Goal: Transaction & Acquisition: Obtain resource

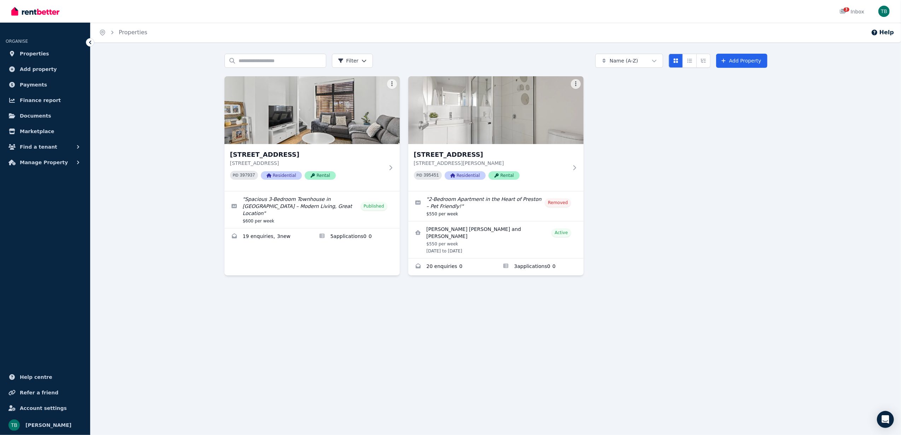
drag, startPoint x: 833, startPoint y: 151, endPoint x: 828, endPoint y: 149, distance: 4.5
click at [833, 151] on div "Search properties Filter Name (A-Z) Add Property [STREET_ADDRESS] PID 397937 Re…" at bounding box center [495, 181] width 810 height 254
click at [670, 245] on div "2/[GEOGRAPHIC_DATA], [GEOGRAPHIC_DATA] [STREET_ADDRESS] PID 397937 Residential …" at bounding box center [495, 175] width 543 height 199
click at [39, 388] on link "Refer a friend" at bounding box center [45, 393] width 79 height 14
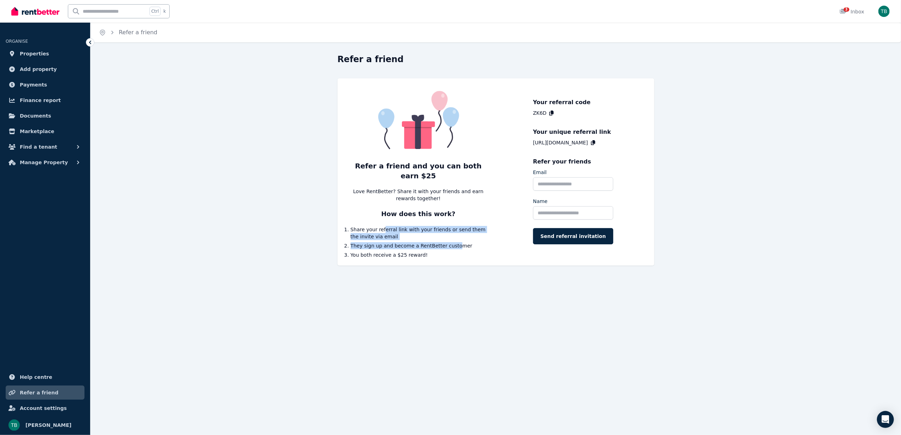
drag, startPoint x: 381, startPoint y: 225, endPoint x: 450, endPoint y: 243, distance: 71.0
click at [450, 243] on ol "Share your referral link with your friends or send them the invite via email Th…" at bounding box center [419, 242] width 136 height 33
click at [443, 252] on li "You both receive a $25 reward!" at bounding box center [419, 255] width 136 height 7
click at [553, 181] on input "Email" at bounding box center [573, 183] width 80 height 13
type input "*"
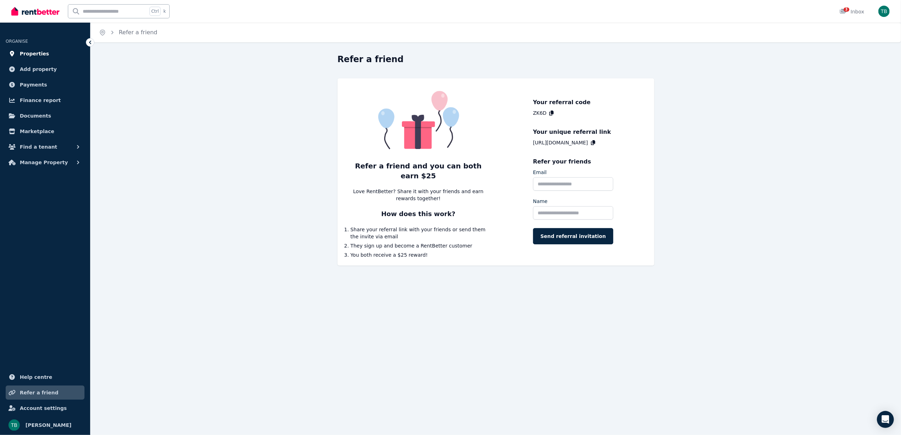
click at [38, 59] on link "Properties" at bounding box center [45, 54] width 79 height 14
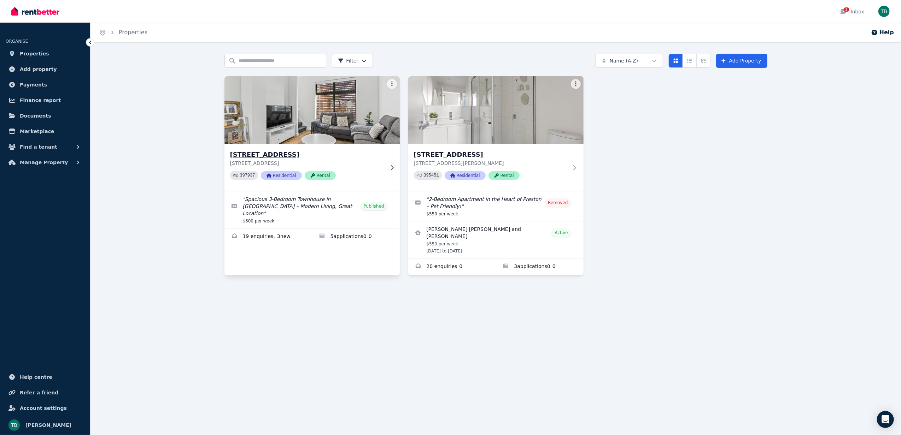
click at [390, 165] on icon at bounding box center [391, 168] width 7 height 6
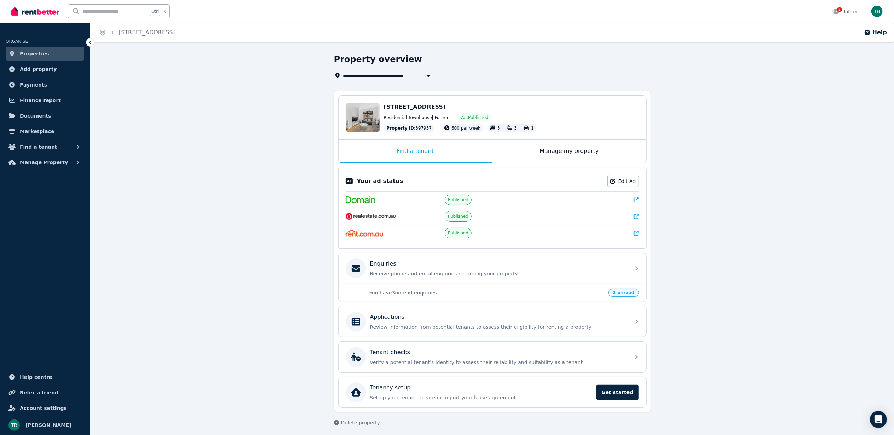
scroll to position [8, 0]
